Goal: Navigation & Orientation: Find specific page/section

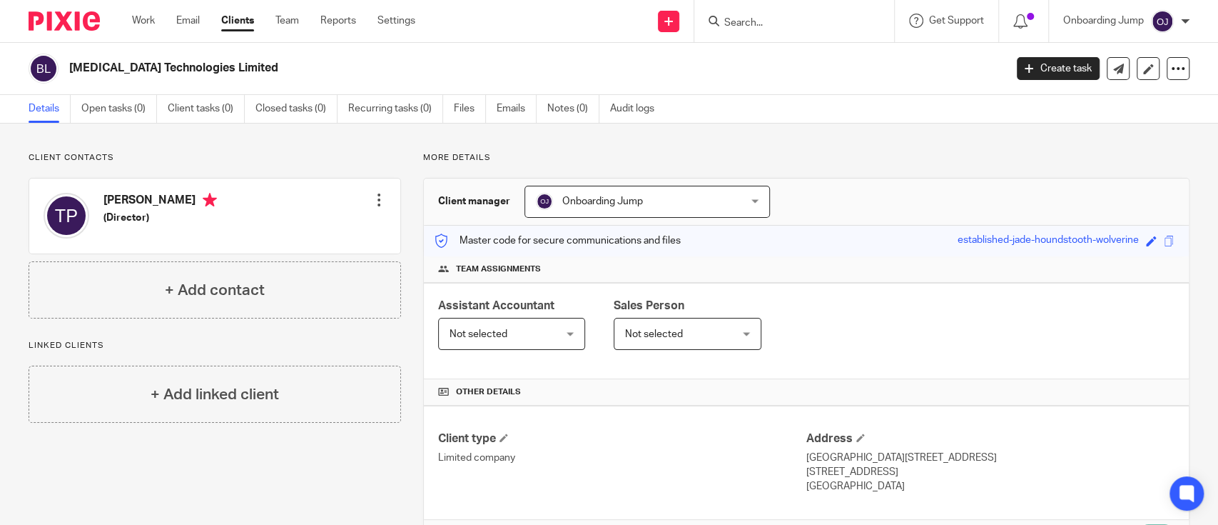
click at [742, 26] on input "Search" at bounding box center [787, 23] width 128 height 13
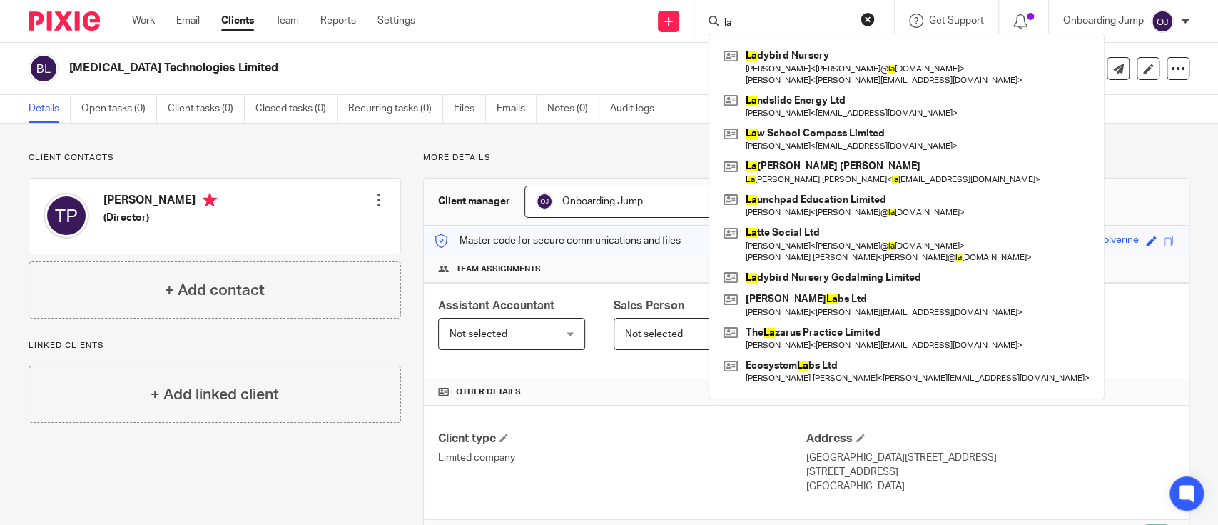
type input "l"
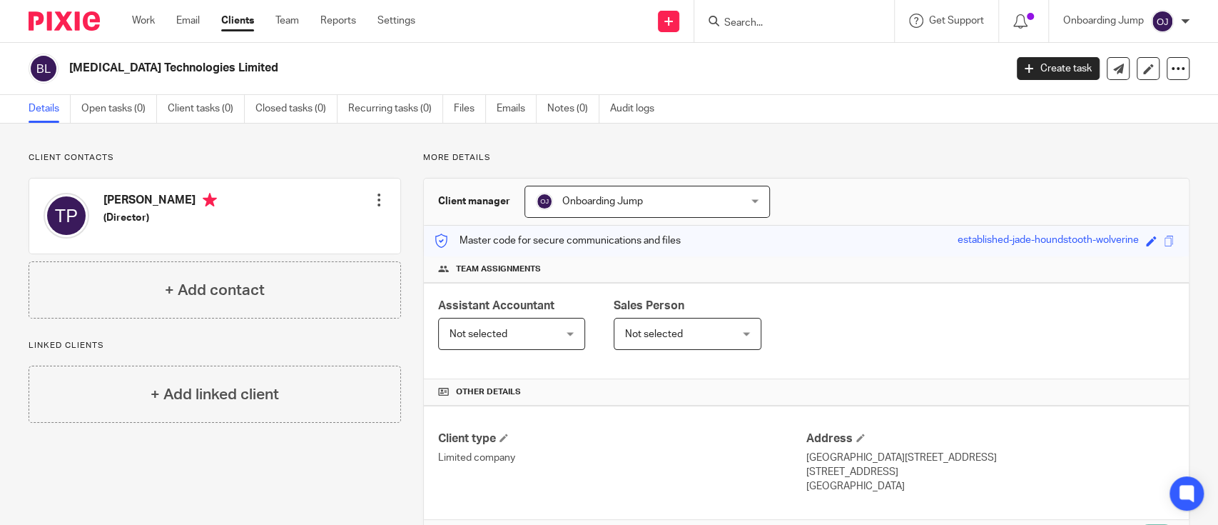
type input "d"
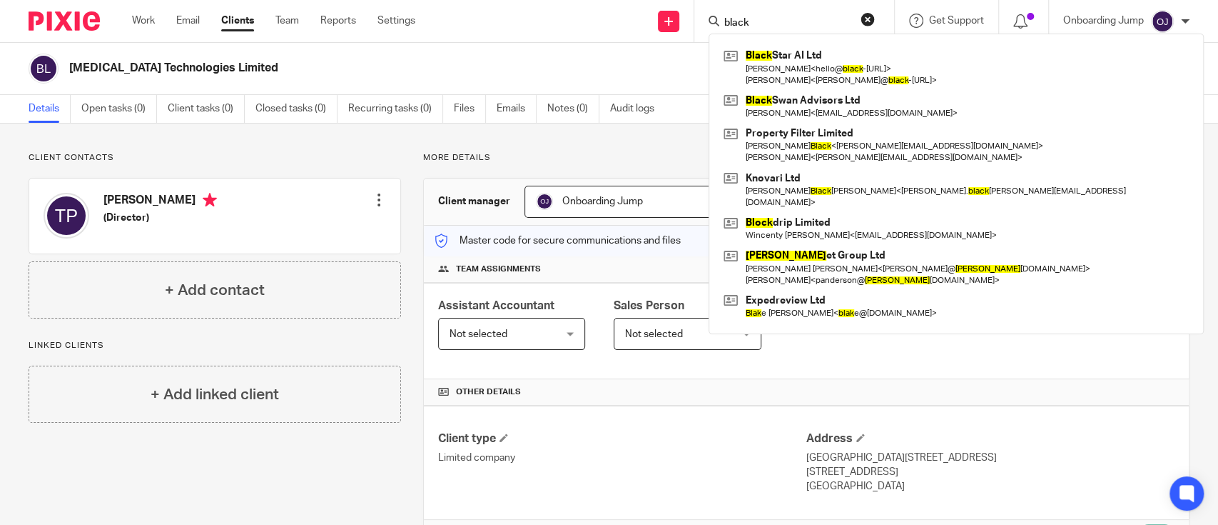
type input "black"
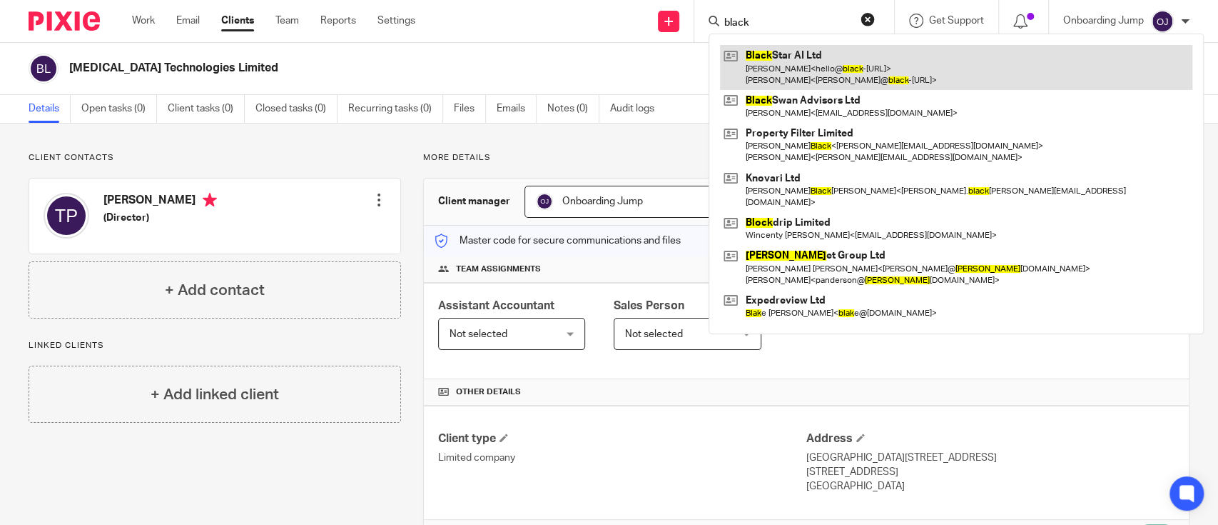
click at [741, 66] on link at bounding box center [956, 67] width 472 height 44
